Goal: Transaction & Acquisition: Purchase product/service

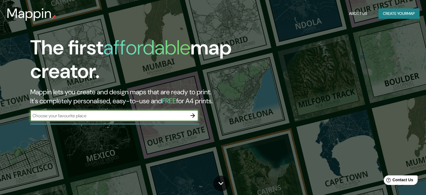
click at [152, 117] on input "text" at bounding box center [108, 115] width 157 height 6
click at [155, 116] on input "raleigh" at bounding box center [108, 115] width 157 height 6
type input "r"
type input ">"
type input "[GEOGRAPHIC_DATA]"
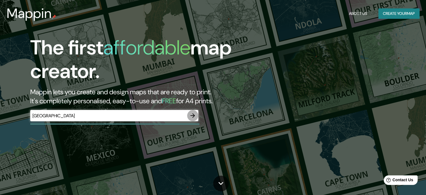
click at [193, 115] on icon "button" at bounding box center [193, 115] width 4 height 4
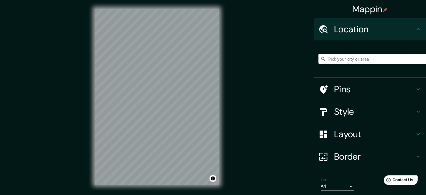
click at [339, 61] on input "Pick your city or area" at bounding box center [373, 59] width 108 height 10
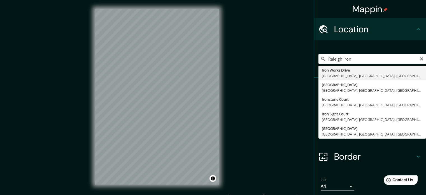
type input "[GEOGRAPHIC_DATA], [GEOGRAPHIC_DATA], [GEOGRAPHIC_DATA]"
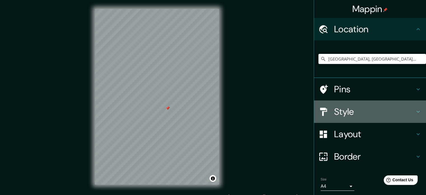
click at [334, 112] on h4 "Style" at bounding box center [374, 111] width 81 height 11
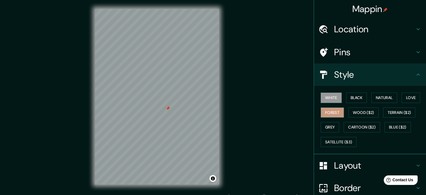
click at [333, 111] on button "Forest" at bounding box center [332, 112] width 23 height 10
click at [328, 96] on button "White" at bounding box center [331, 98] width 21 height 10
click at [347, 96] on button "Black" at bounding box center [357, 98] width 21 height 10
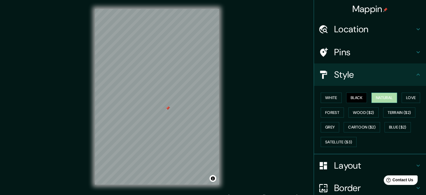
click at [379, 93] on button "Natural" at bounding box center [385, 98] width 26 height 10
click at [408, 97] on button "Love" at bounding box center [411, 98] width 19 height 10
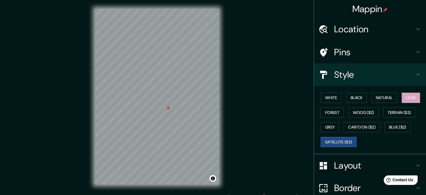
click at [325, 137] on button "Satellite ($3)" at bounding box center [339, 142] width 36 height 10
click at [329, 127] on button "Grey" at bounding box center [330, 127] width 19 height 10
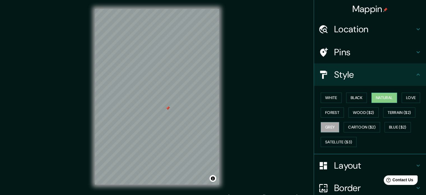
click at [386, 95] on button "Natural" at bounding box center [385, 98] width 26 height 10
click at [359, 166] on h4 "Layout" at bounding box center [374, 165] width 81 height 11
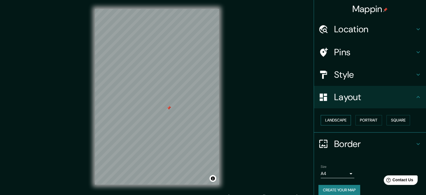
click at [336, 120] on button "Landscape" at bounding box center [336, 120] width 30 height 10
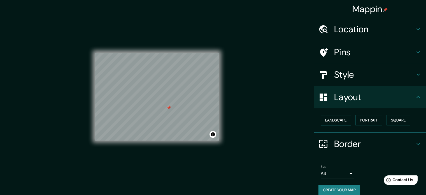
click at [336, 120] on button "Landscape" at bounding box center [336, 120] width 30 height 10
click at [359, 120] on button "Portrait" at bounding box center [369, 120] width 27 height 10
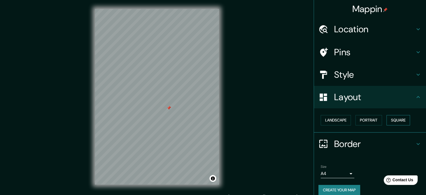
click at [397, 115] on button "Square" at bounding box center [399, 120] width 24 height 10
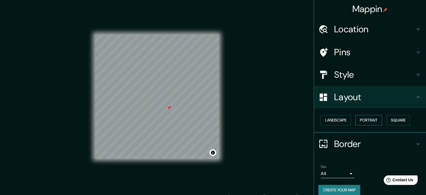
click at [365, 118] on button "Portrait" at bounding box center [369, 120] width 27 height 10
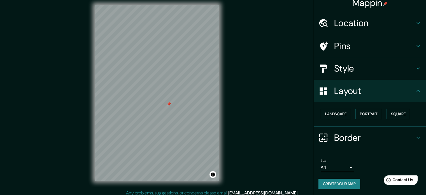
scroll to position [7, 0]
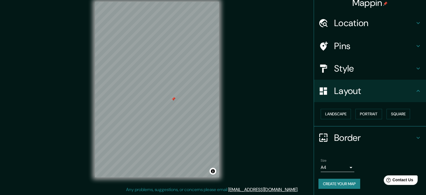
click at [415, 65] on icon at bounding box center [418, 68] width 7 height 7
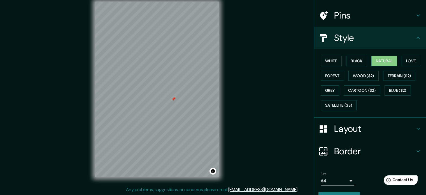
scroll to position [50, 0]
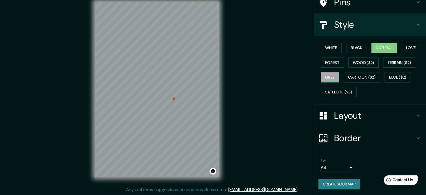
click at [332, 77] on button "Grey" at bounding box center [330, 77] width 19 height 10
click at [324, 47] on button "White" at bounding box center [331, 48] width 21 height 10
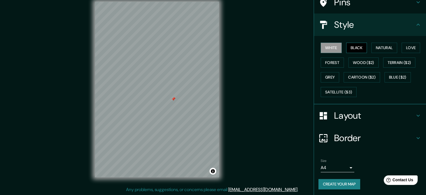
click at [349, 43] on button "Black" at bounding box center [357, 48] width 21 height 10
click at [375, 47] on button "Natural" at bounding box center [385, 48] width 26 height 10
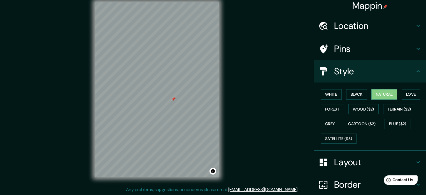
scroll to position [0, 0]
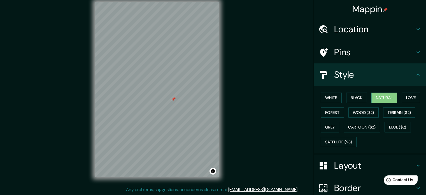
click at [401, 27] on h4 "Location" at bounding box center [374, 29] width 81 height 11
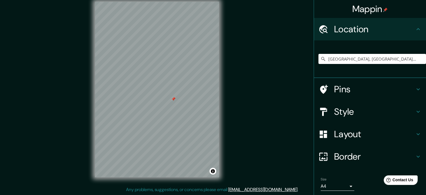
click at [401, 91] on h4 "Pins" at bounding box center [374, 89] width 81 height 11
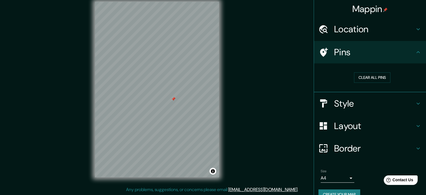
click at [401, 101] on h4 "Style" at bounding box center [374, 103] width 81 height 11
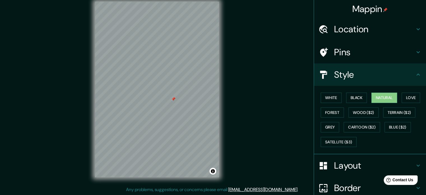
scroll to position [50, 0]
